Goal: Check status: Check status

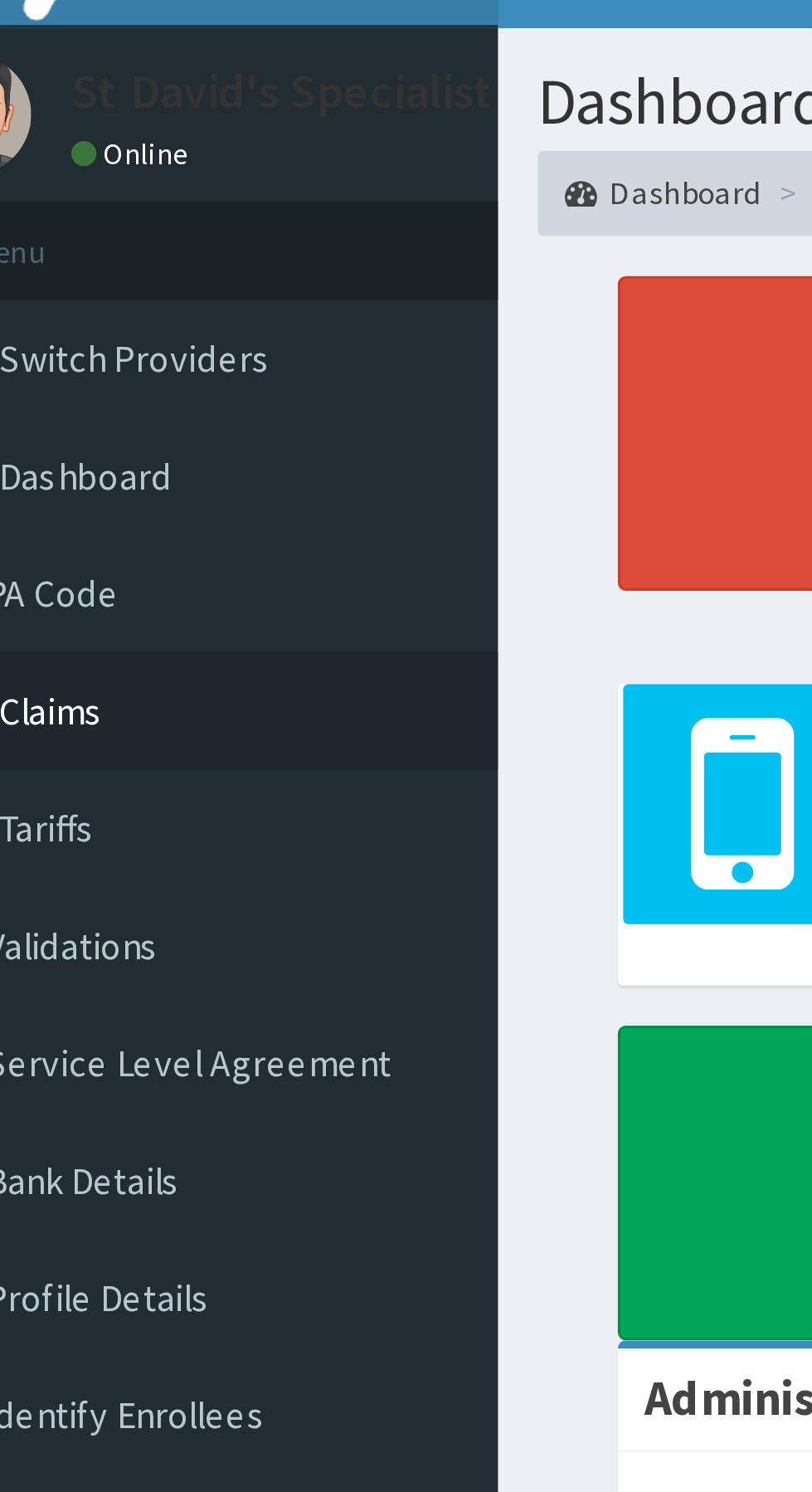
click at [62, 262] on link "Claims" at bounding box center [95, 253] width 191 height 37
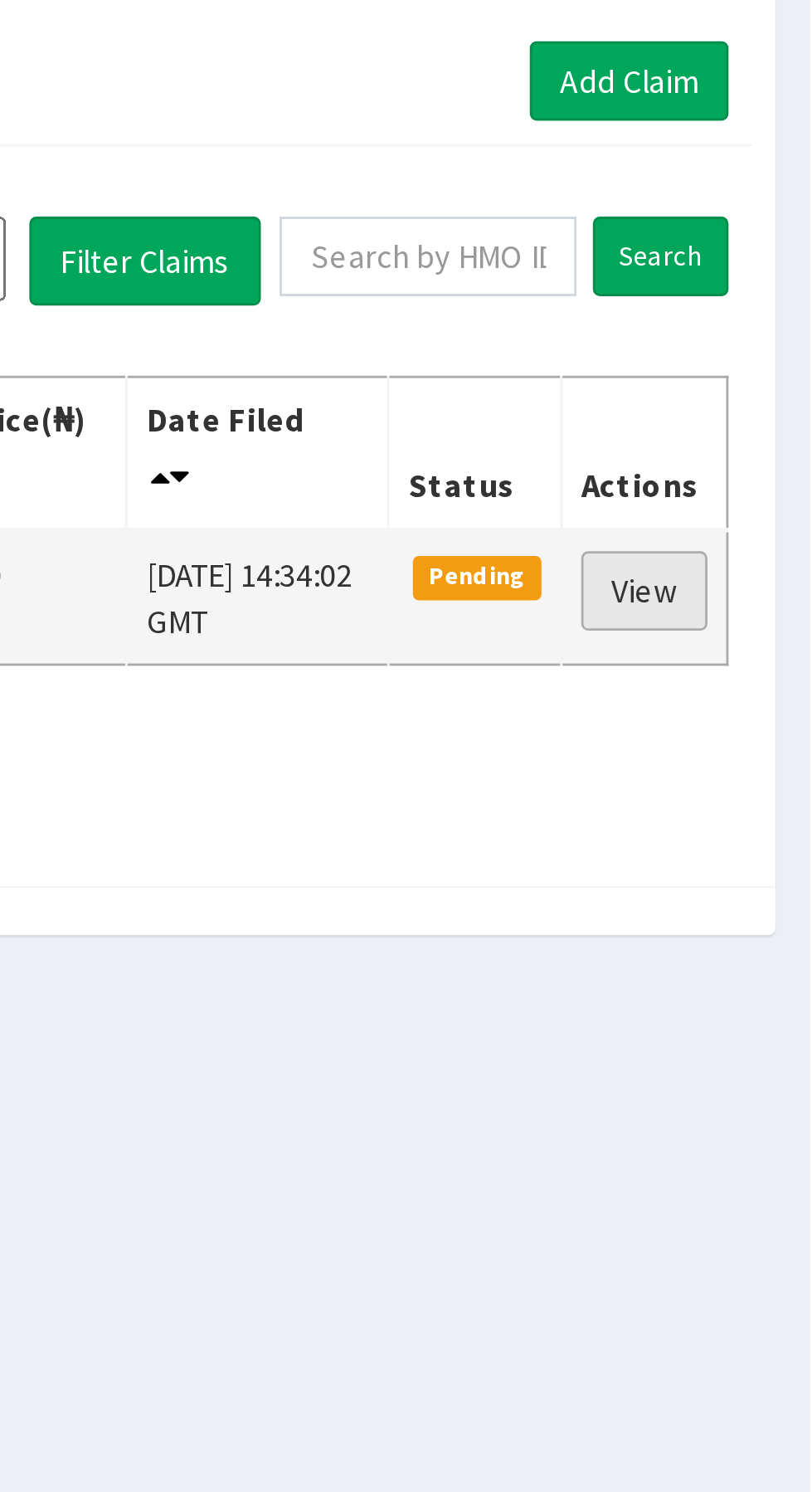
click at [757, 327] on link "View" at bounding box center [753, 332] width 45 height 28
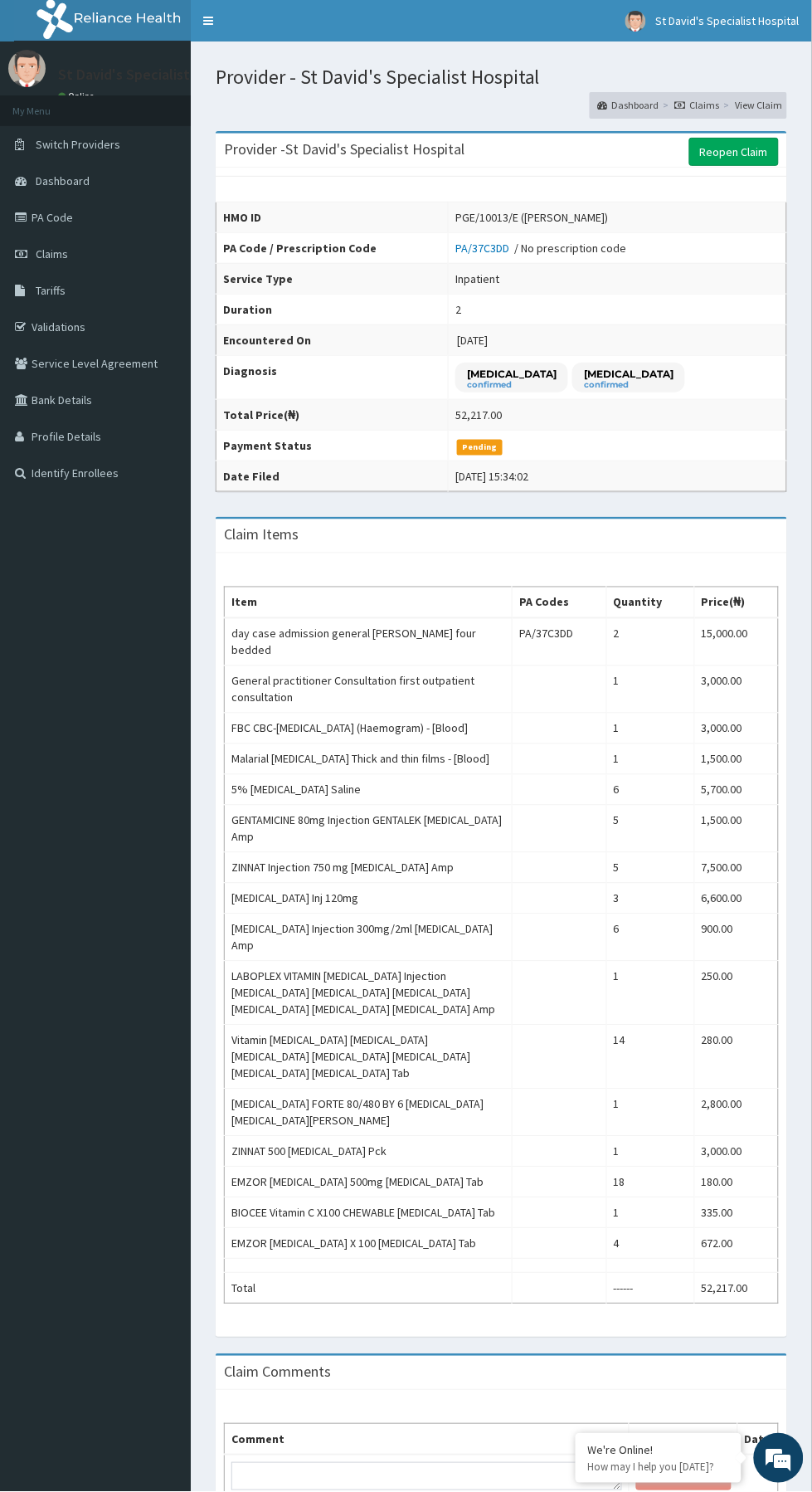
scroll to position [82, 0]
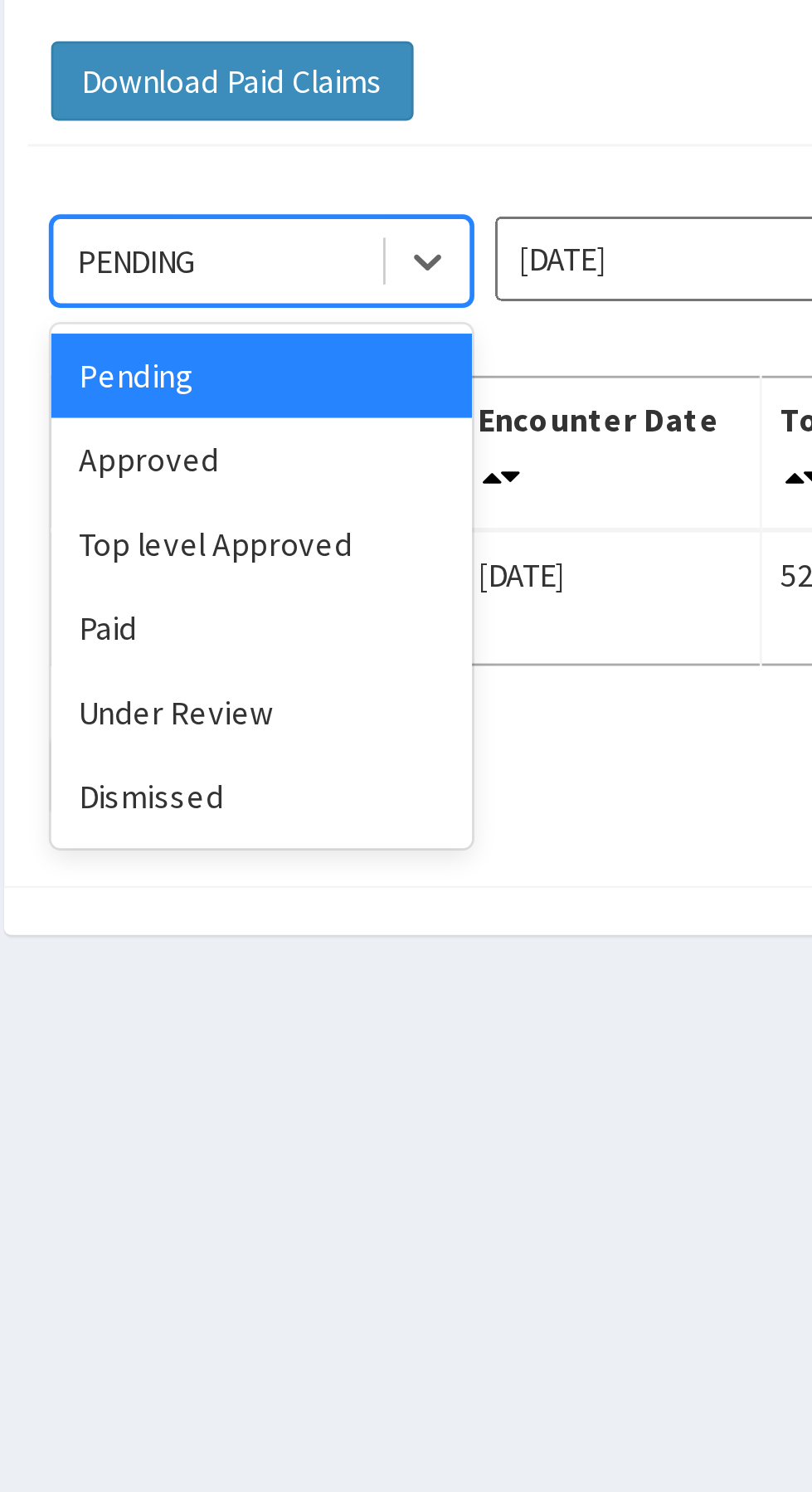
click at [303, 284] on div "Approved" at bounding box center [295, 285] width 149 height 30
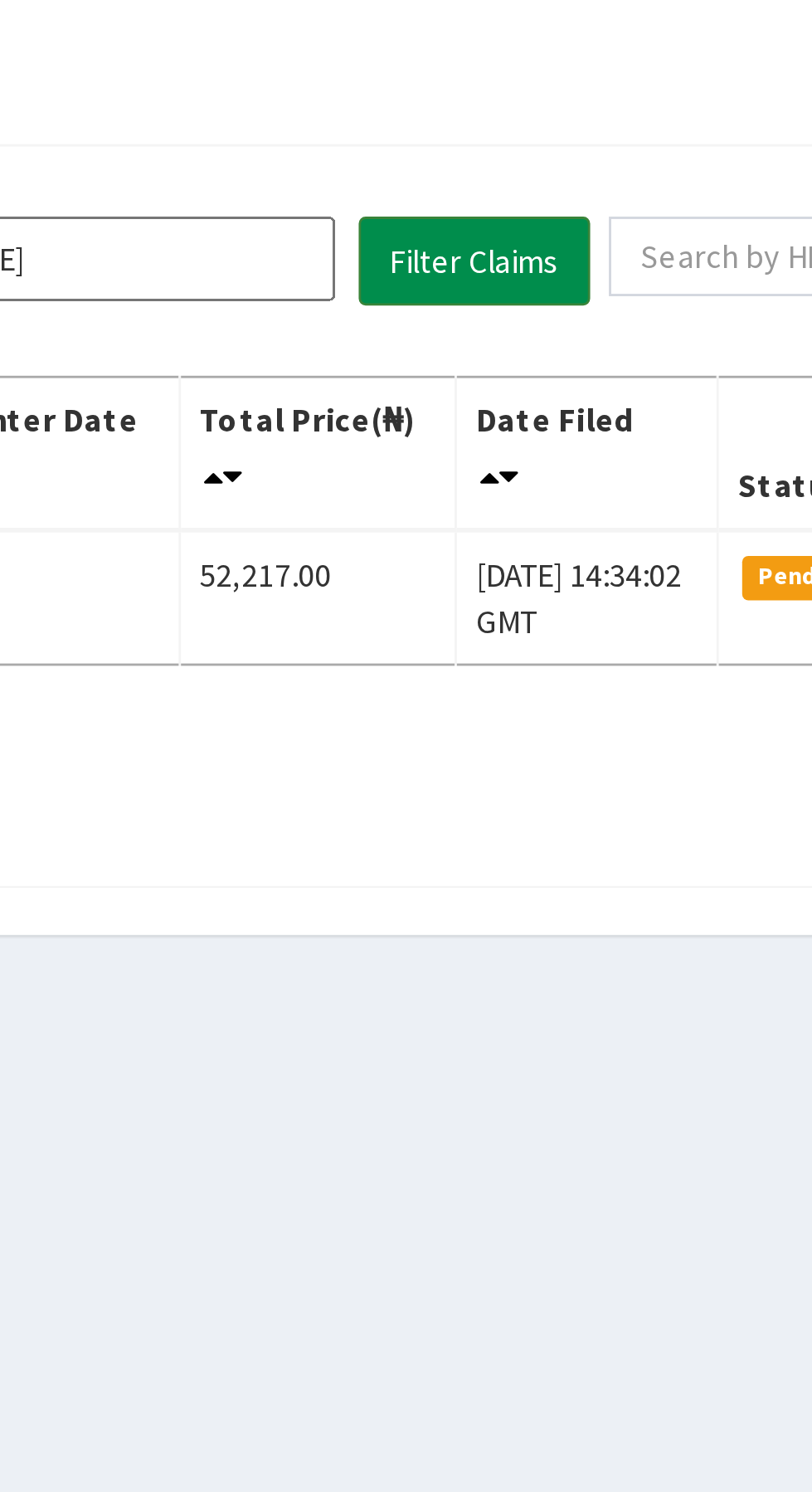
click at [582, 218] on button "Filter Claims" at bounding box center [576, 215] width 82 height 31
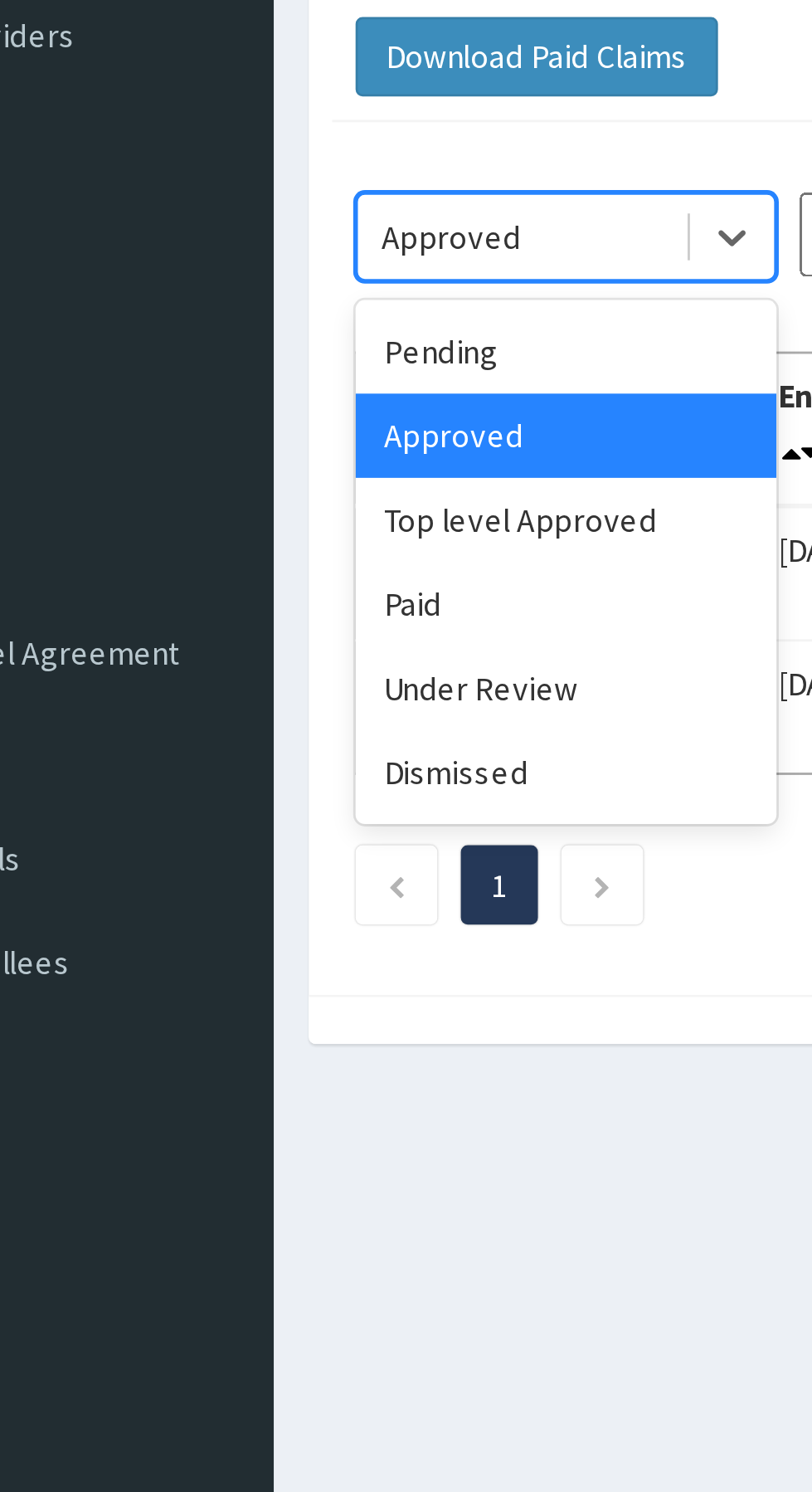
click at [271, 263] on div "Pending" at bounding box center [295, 256] width 149 height 30
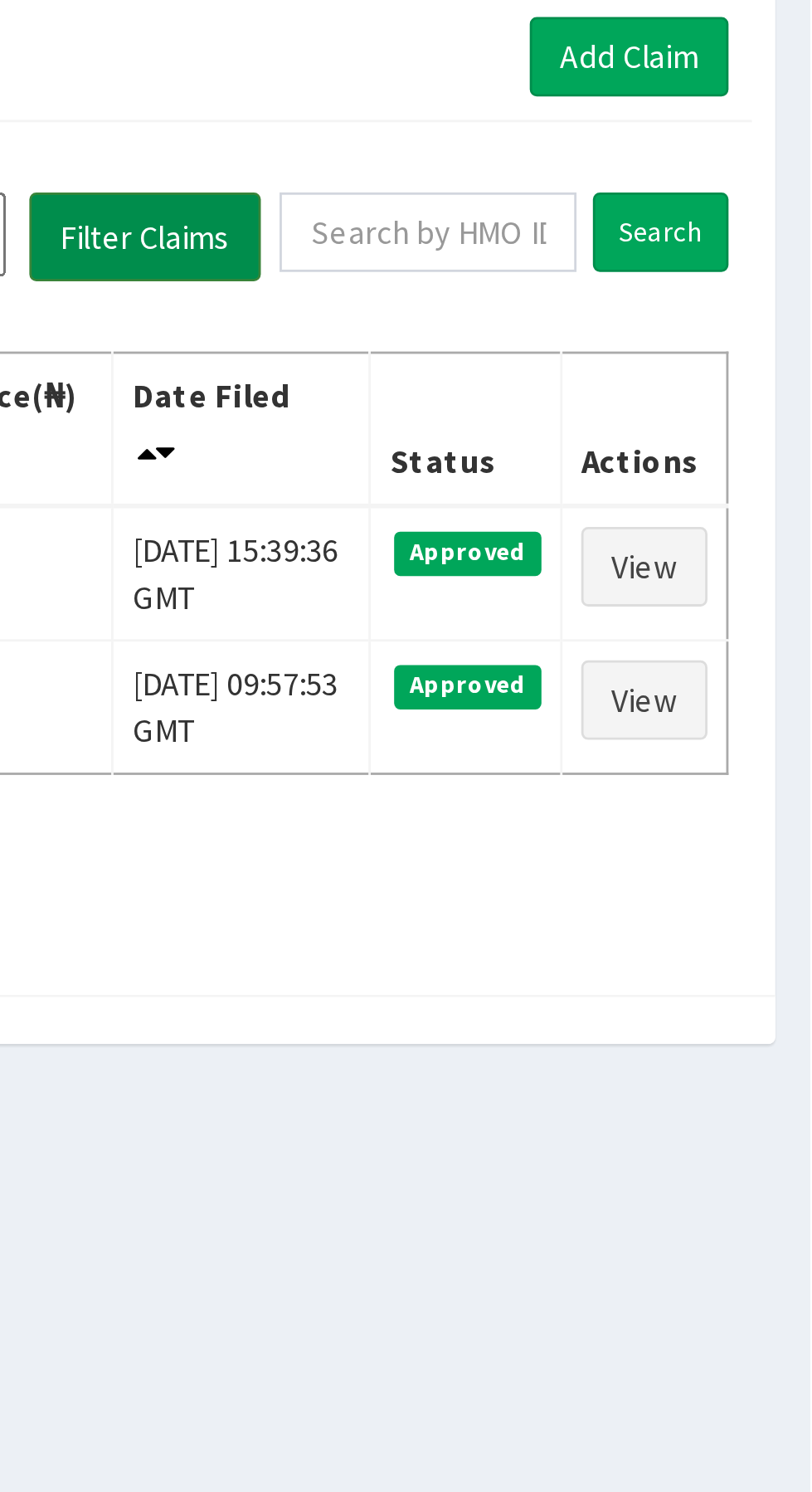
click at [580, 216] on button "Filter Claims" at bounding box center [576, 215] width 82 height 31
